Goal: Task Accomplishment & Management: Manage account settings

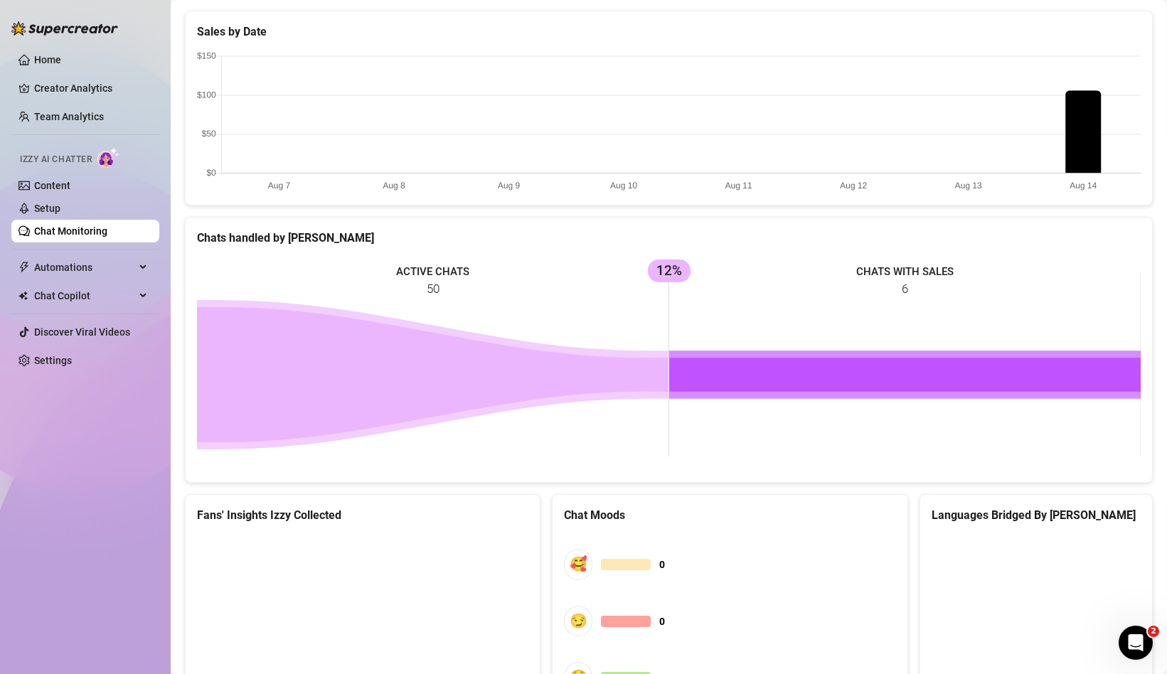
scroll to position [469, 0]
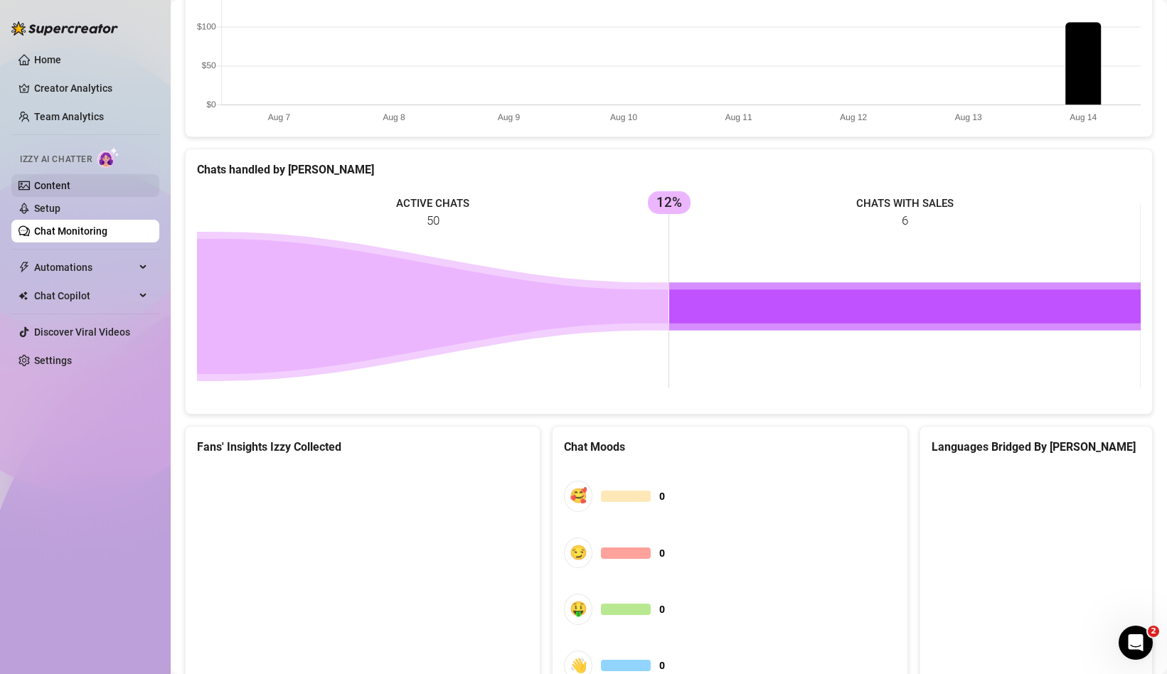
click at [64, 185] on link "Content" at bounding box center [52, 185] width 36 height 11
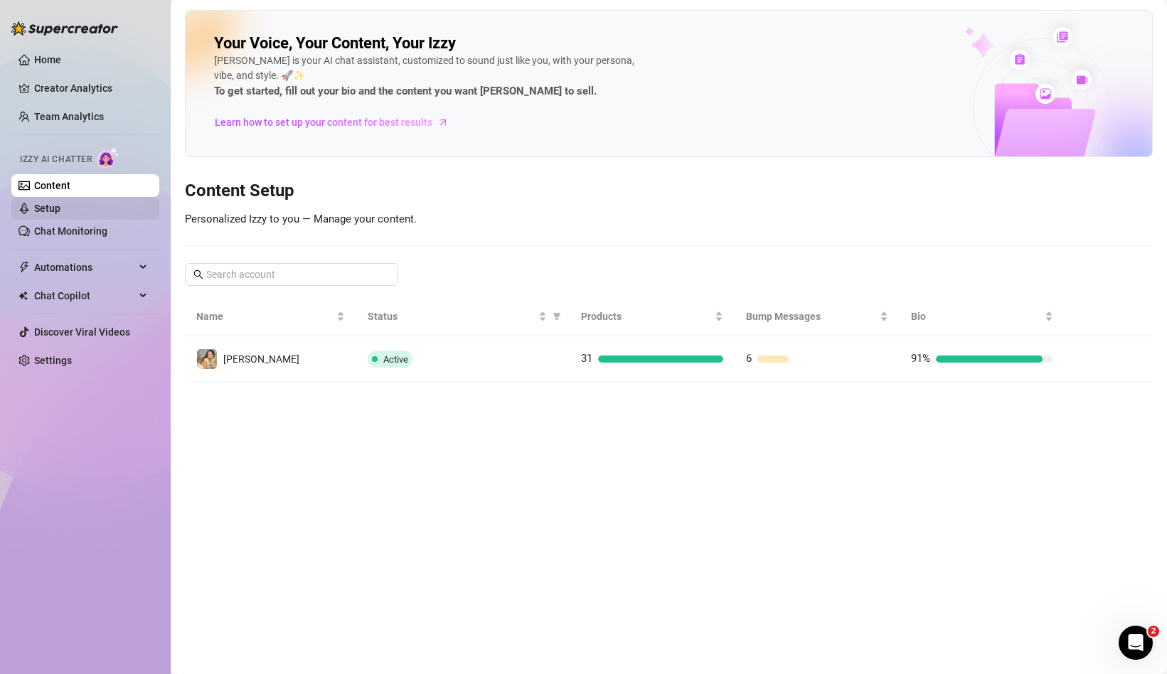
click at [52, 207] on link "Setup" at bounding box center [47, 208] width 26 height 11
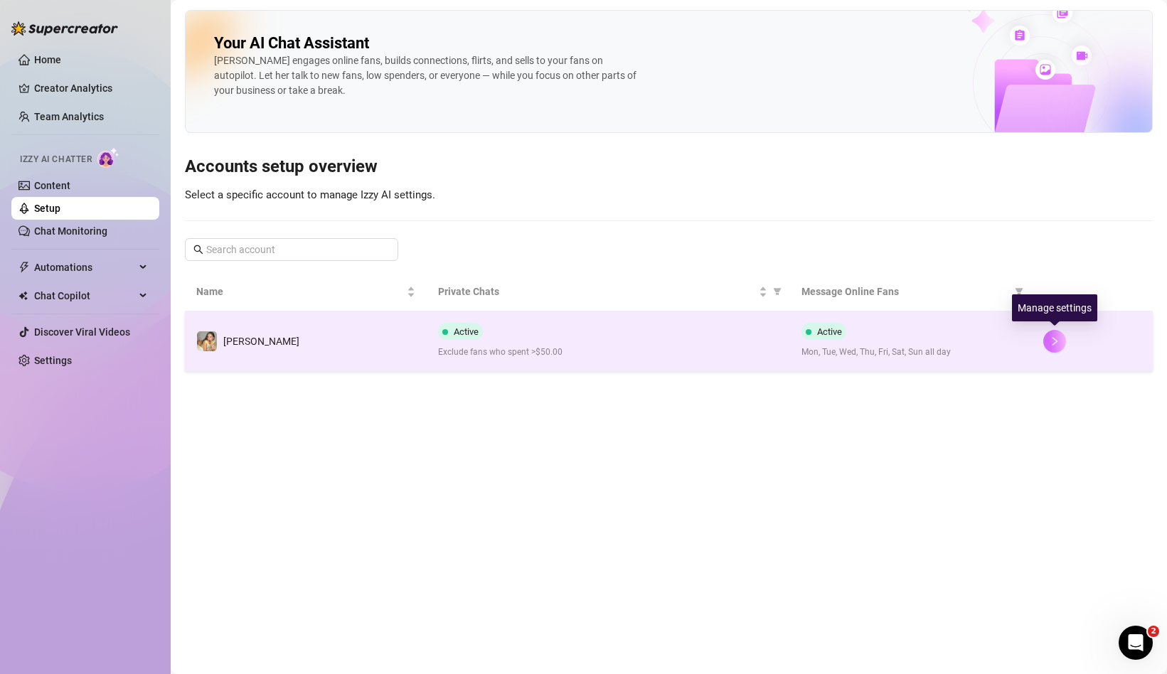
click at [1049, 342] on button "button" at bounding box center [1054, 341] width 23 height 23
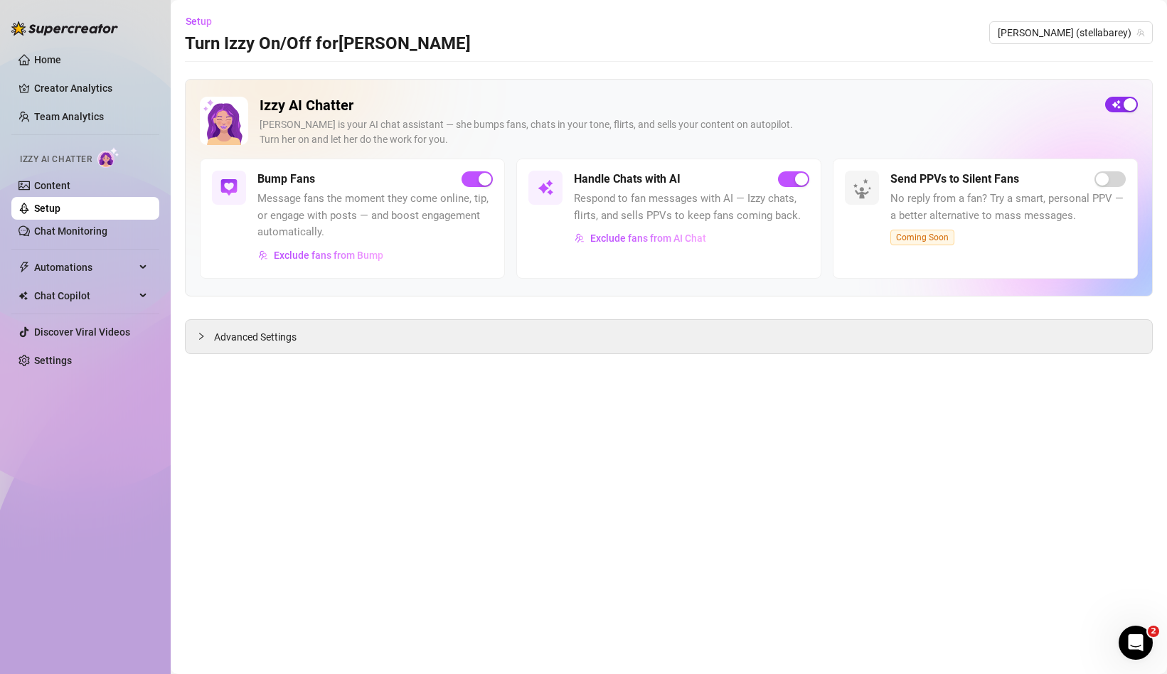
click at [1111, 105] on span "button" at bounding box center [1121, 105] width 33 height 16
